Goal: Browse casually

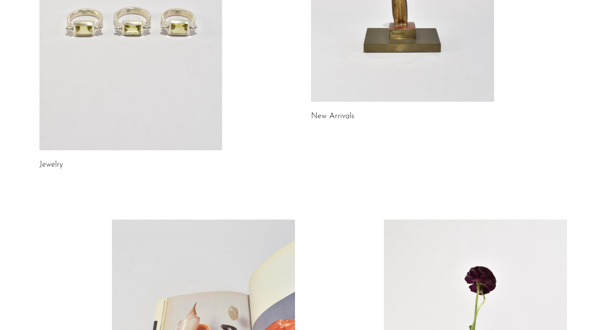
scroll to position [238, 0]
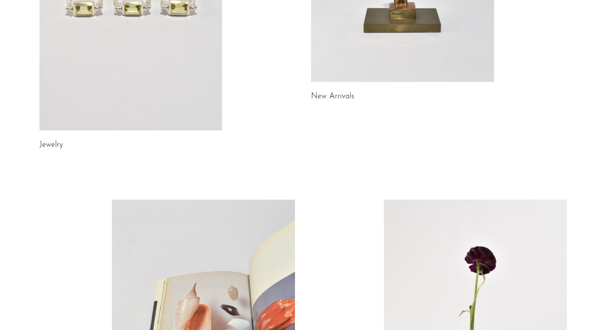
click at [156, 94] on link at bounding box center [130, 2] width 183 height 256
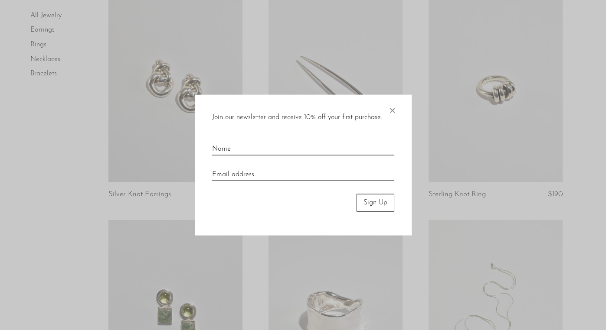
scroll to position [767, 0]
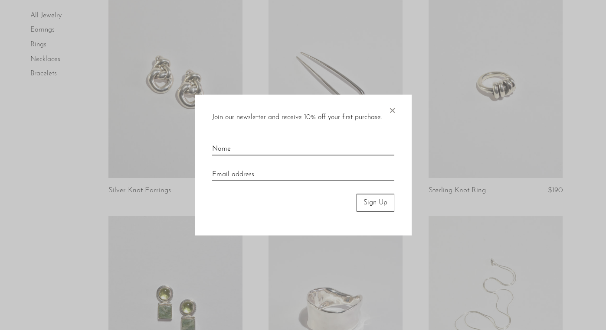
click at [391, 108] on span "×" at bounding box center [392, 109] width 9 height 28
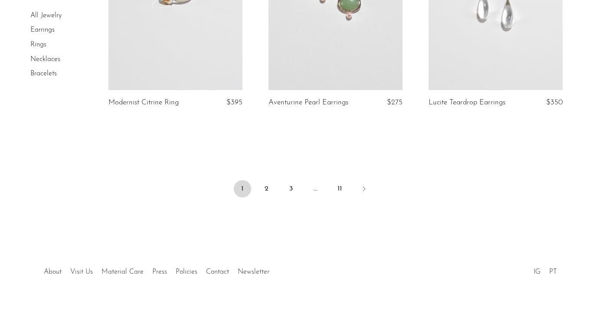
scroll to position [2714, 0]
click at [46, 14] on link "All Jewelry" at bounding box center [45, 15] width 31 height 7
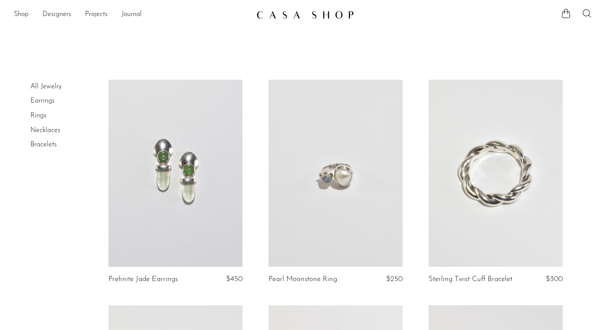
click at [264, 18] on img at bounding box center [305, 14] width 98 height 9
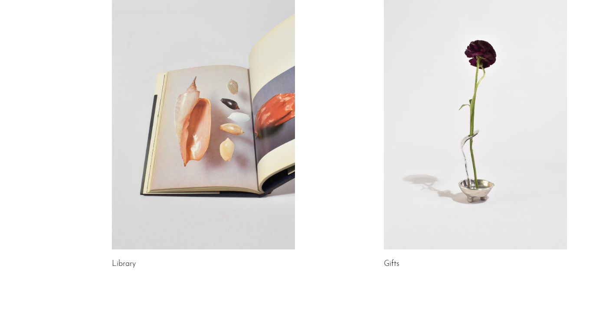
scroll to position [512, 0]
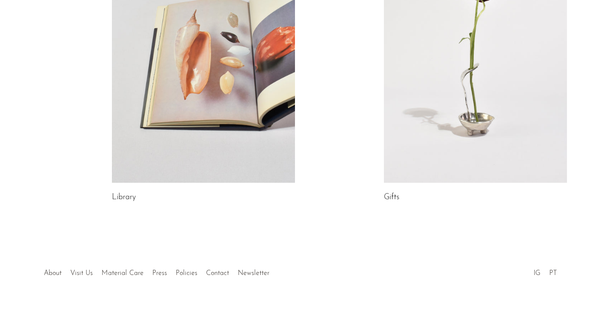
click at [217, 168] on link at bounding box center [203, 55] width 183 height 256
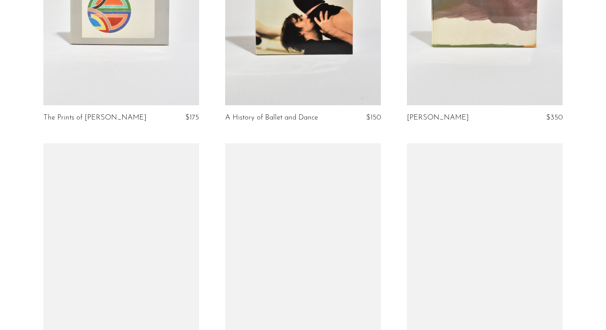
scroll to position [2994, 0]
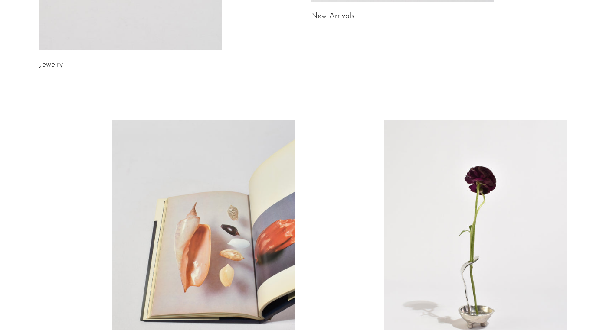
scroll to position [322, 0]
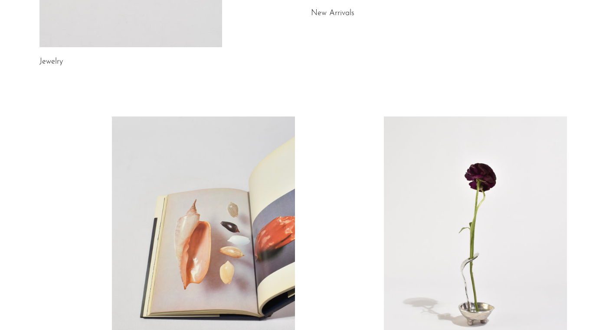
click at [412, 156] on link at bounding box center [475, 245] width 183 height 256
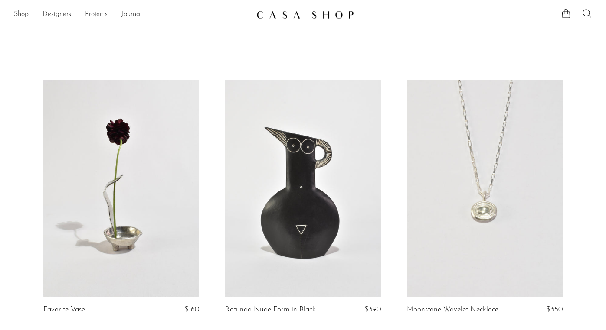
click at [297, 13] on img at bounding box center [305, 14] width 98 height 9
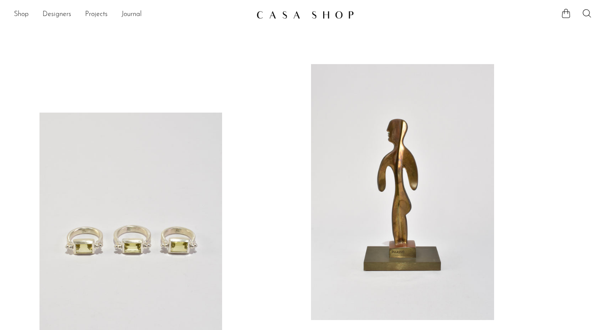
click at [399, 136] on link at bounding box center [402, 192] width 183 height 256
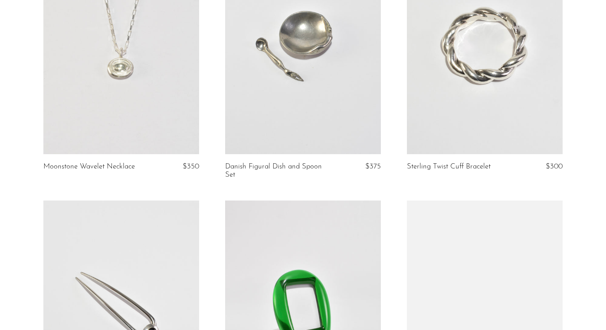
scroll to position [2236, 0]
